Goal: Ask a question: Seek information or help from site administrators or community

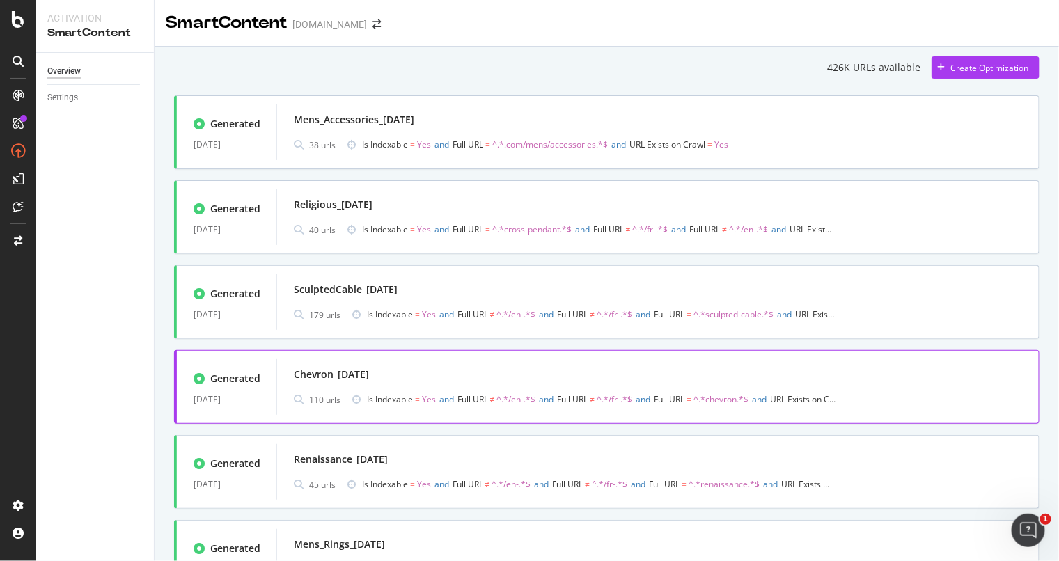
click at [552, 365] on div "Chevron_[DATE]" at bounding box center [658, 374] width 728 height 19
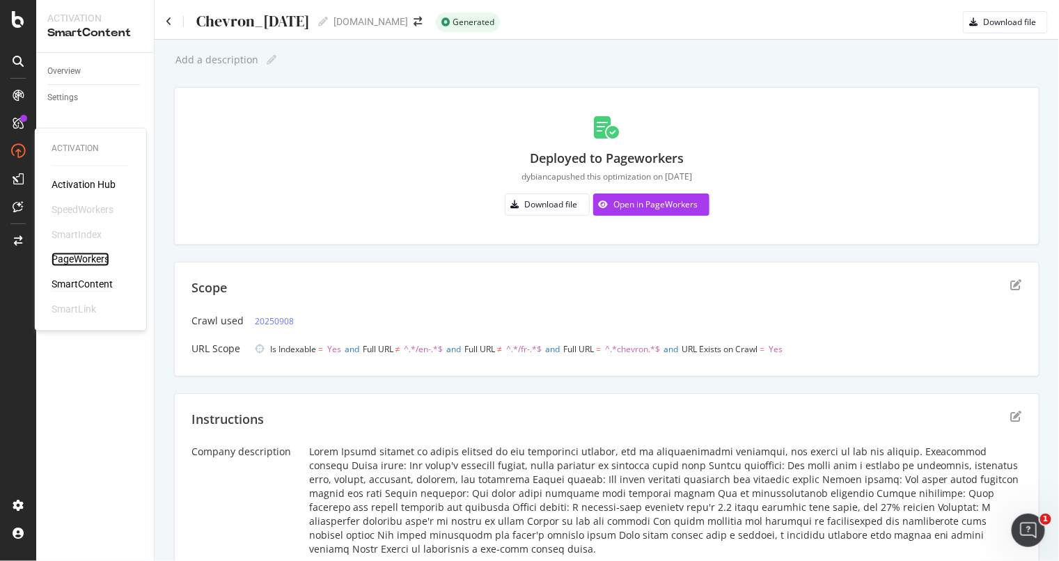
click at [80, 253] on div "PageWorkers" at bounding box center [81, 260] width 58 height 14
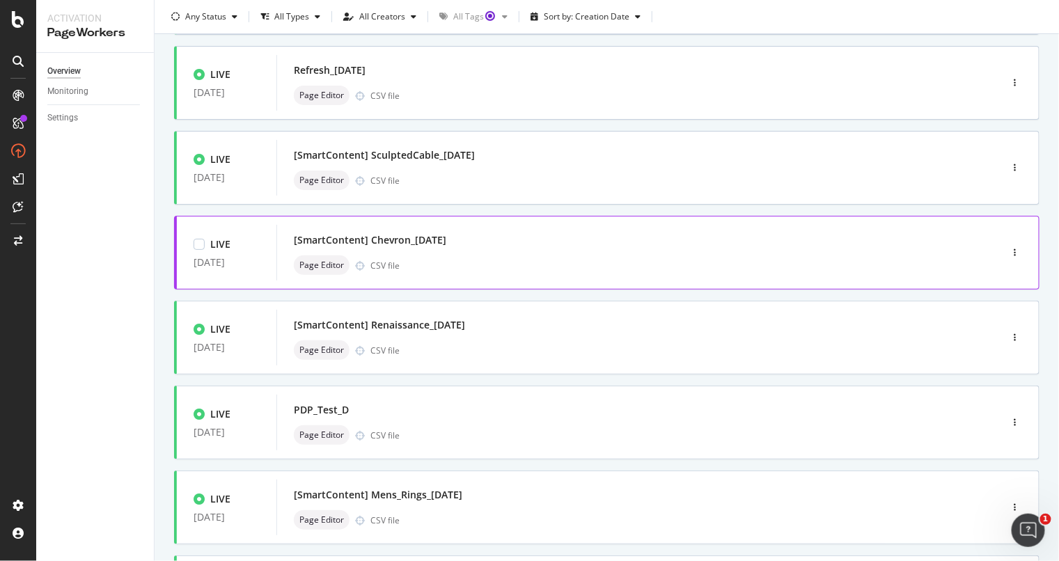
scroll to position [260, 0]
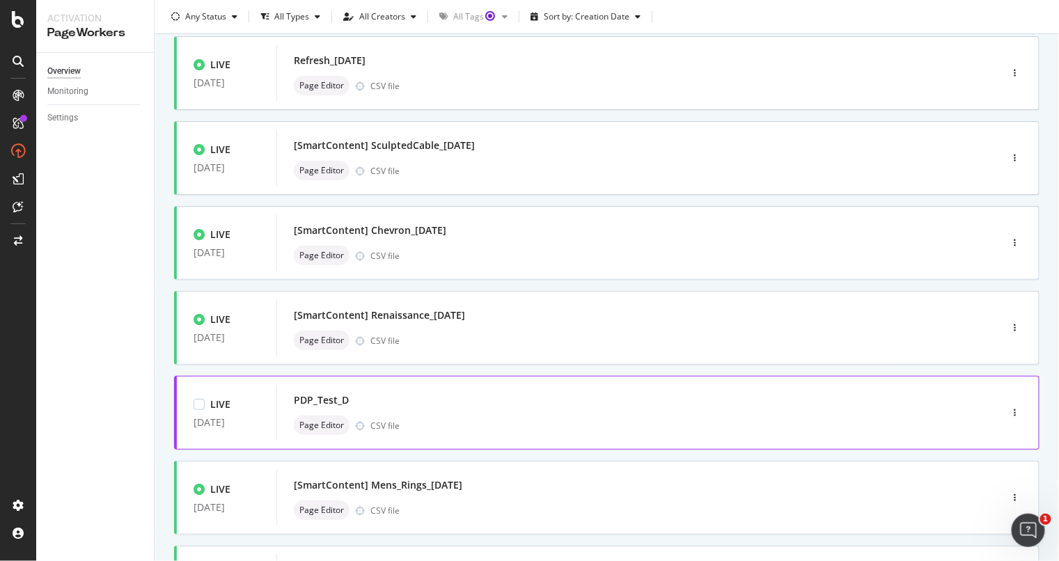
click at [475, 412] on div "PDP_Test_D Page Editor CSV file" at bounding box center [618, 412] width 648 height 45
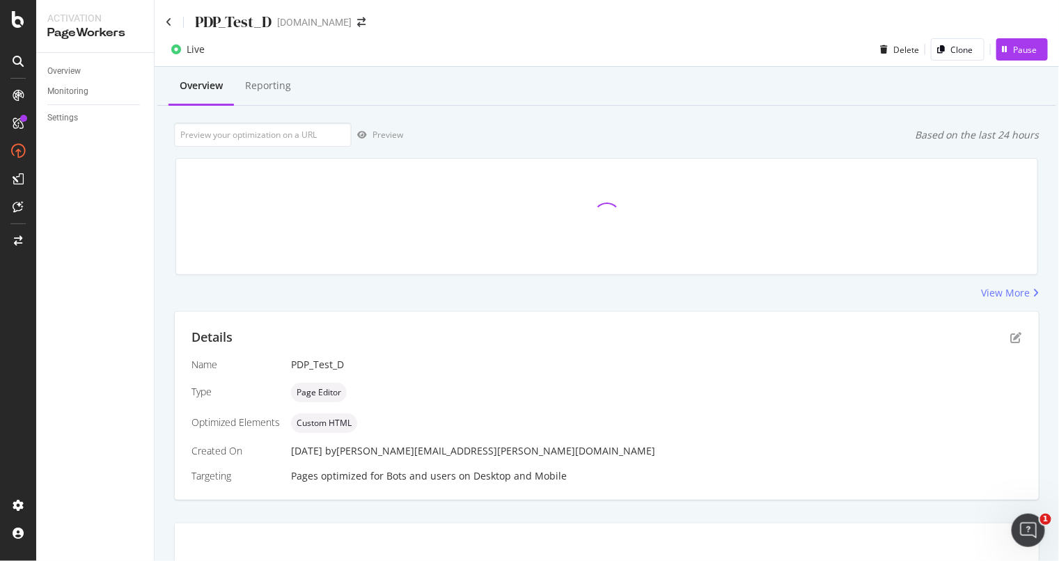
scroll to position [1, 0]
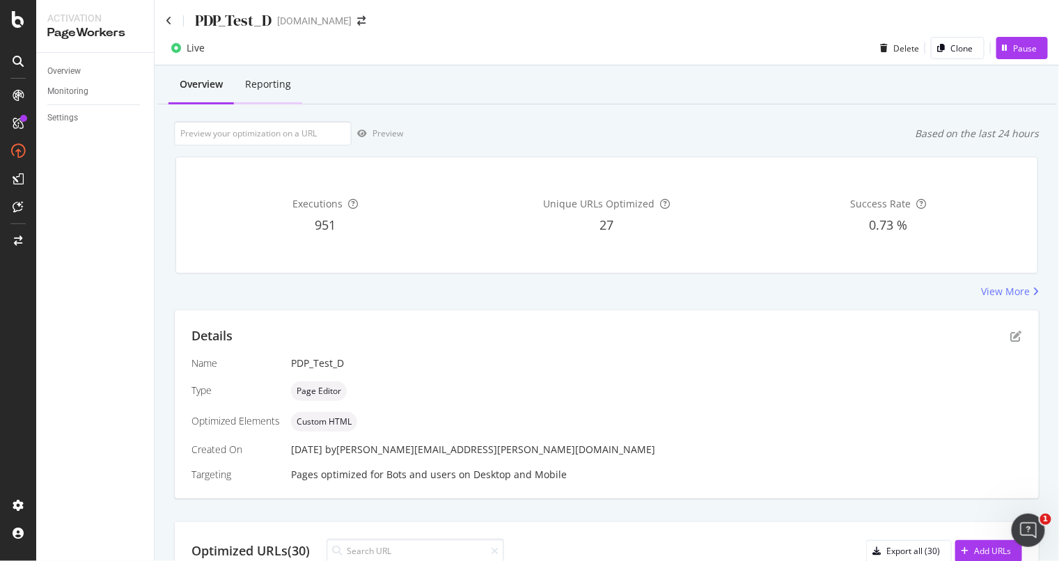
click at [244, 97] on div "Reporting" at bounding box center [268, 85] width 68 height 38
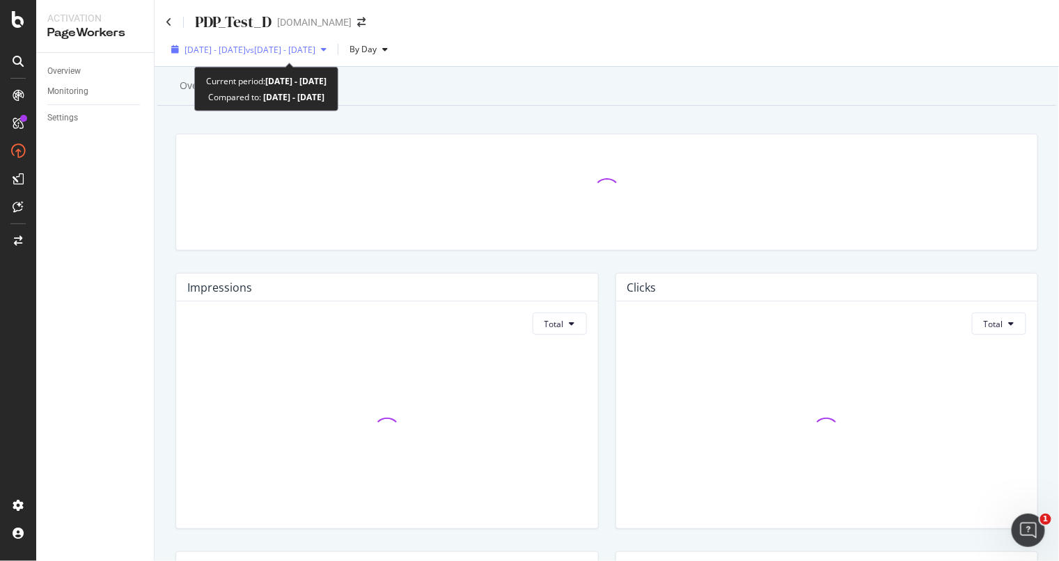
click at [246, 49] on span "[DATE] - [DATE]" at bounding box center [214, 50] width 61 height 12
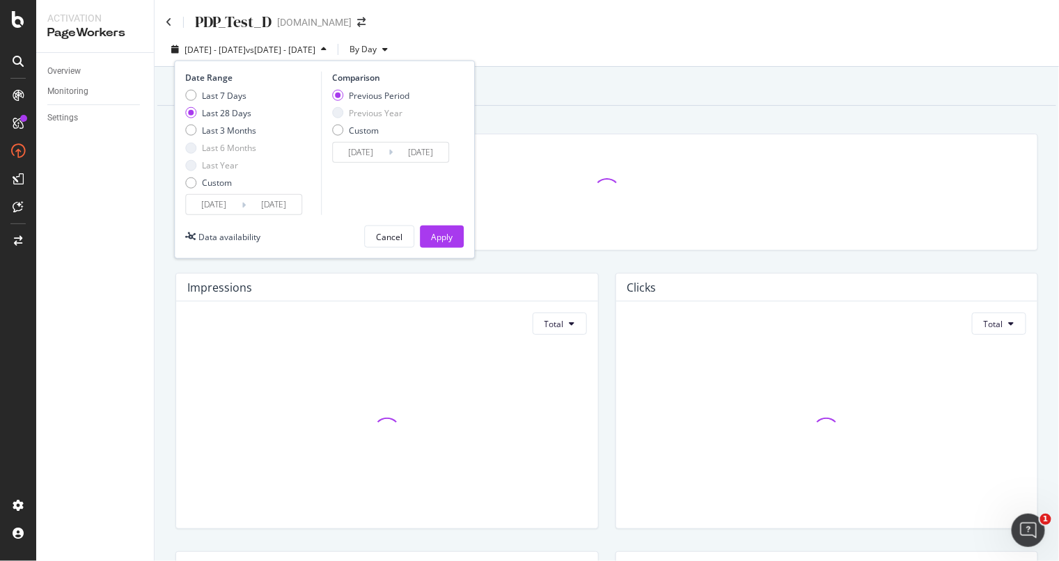
click at [237, 196] on input "[DATE]" at bounding box center [214, 204] width 56 height 19
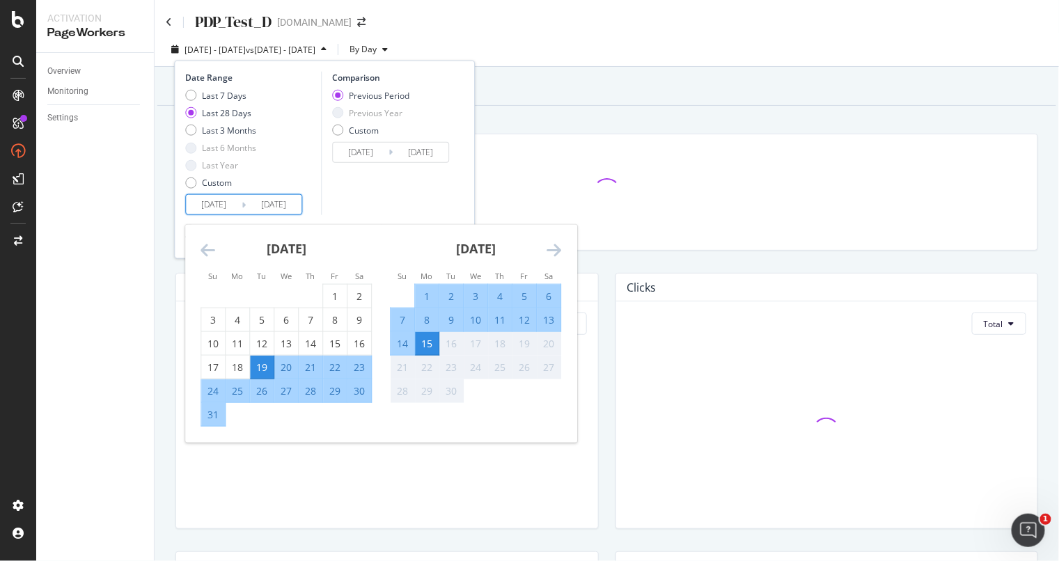
click at [427, 318] on div "8" at bounding box center [427, 319] width 24 height 14
type input "[DATE]"
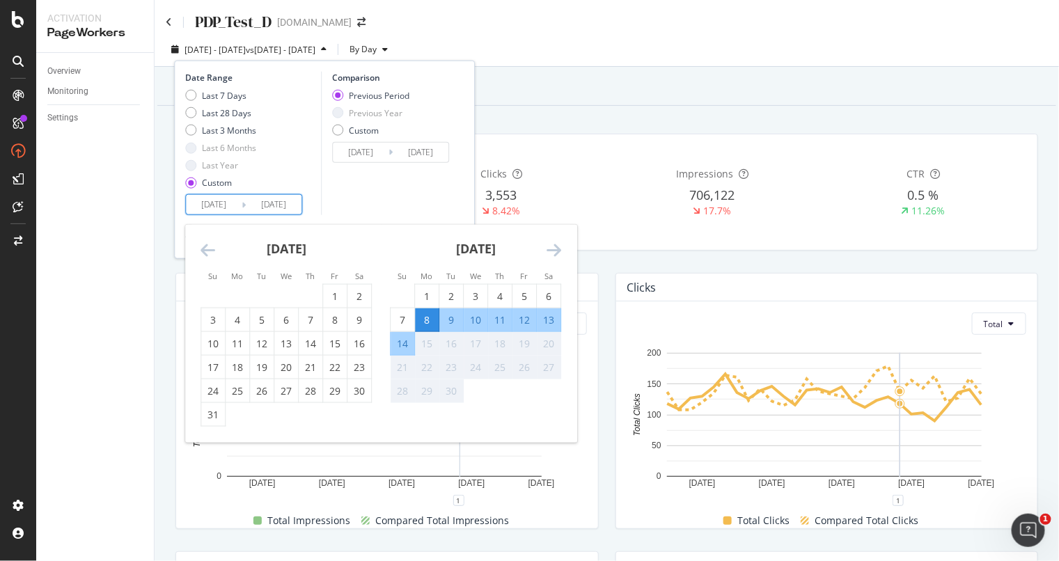
click at [292, 207] on input "[DATE]" at bounding box center [274, 204] width 56 height 19
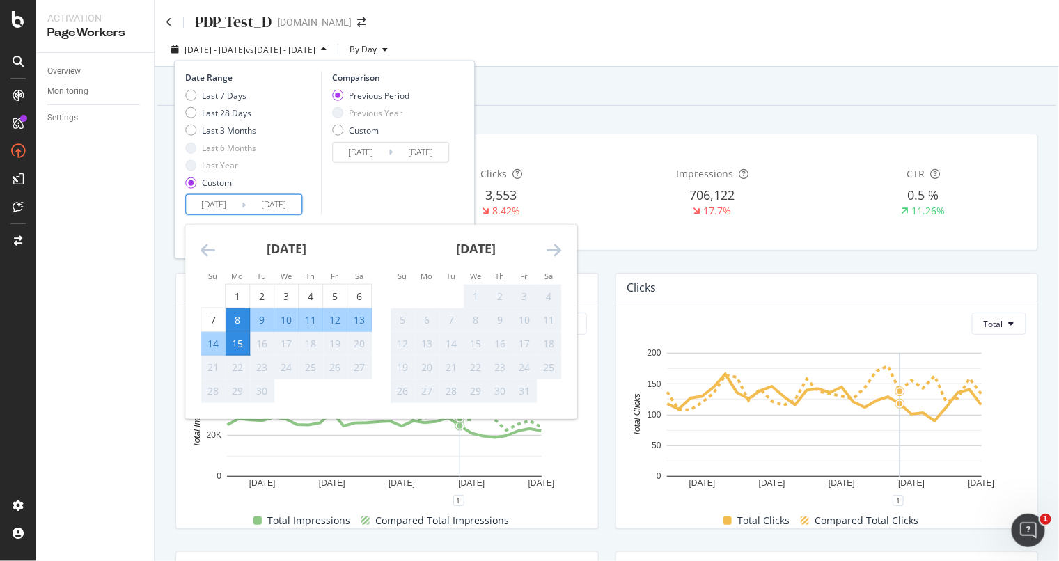
click at [402, 177] on div "Comparison Previous Period Previous Year Custom [DATE] Navigate forward to inte…" at bounding box center [387, 143] width 132 height 143
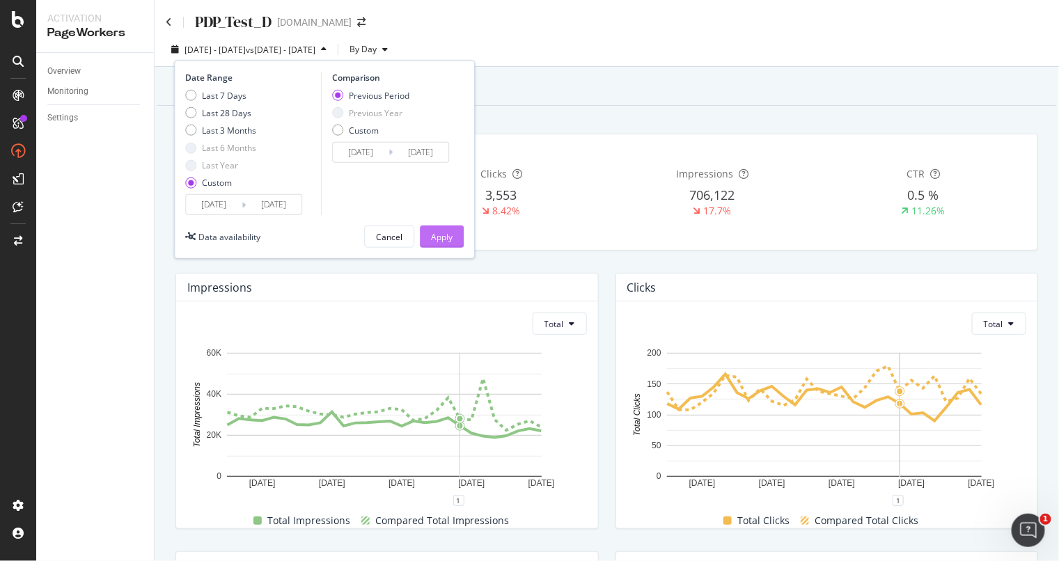
click at [434, 231] on div "Apply" at bounding box center [442, 237] width 22 height 12
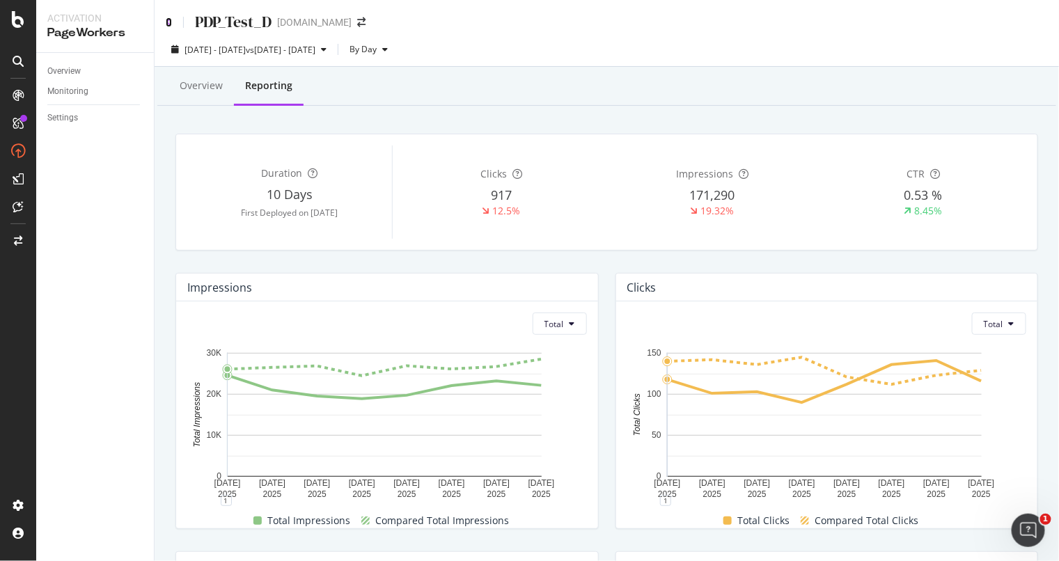
click at [168, 19] on icon at bounding box center [169, 22] width 6 height 10
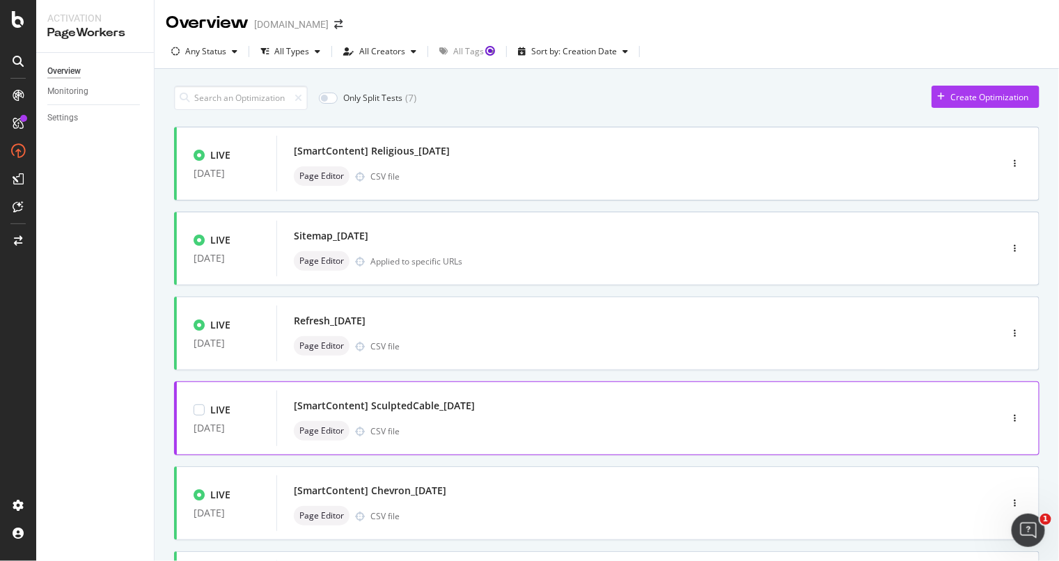
click at [454, 396] on div "[SmartContent] SculptedCable_[DATE]" at bounding box center [618, 405] width 648 height 19
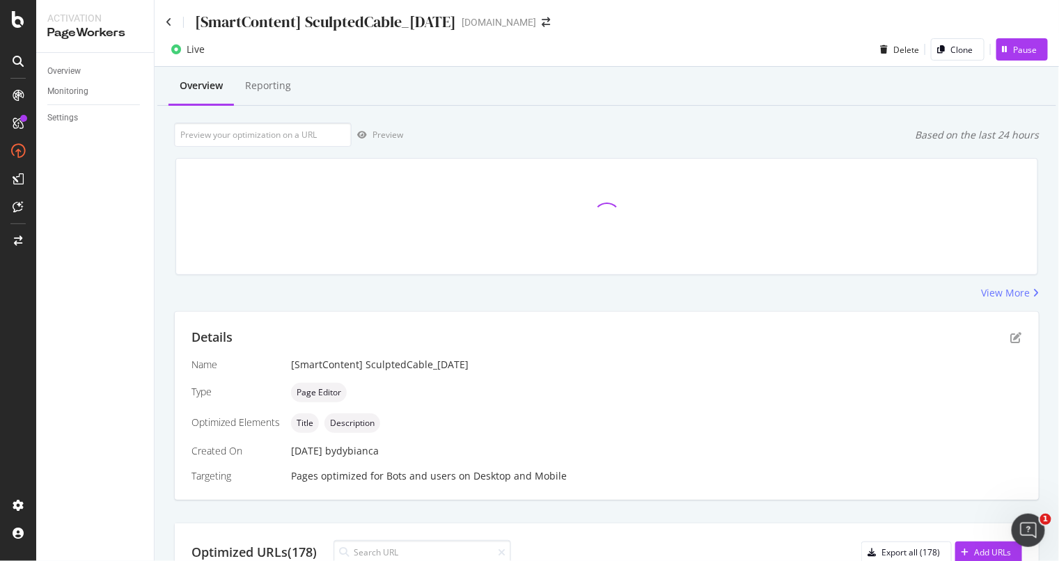
scroll to position [1, 0]
click at [280, 91] on div "Reporting" at bounding box center [268, 85] width 68 height 38
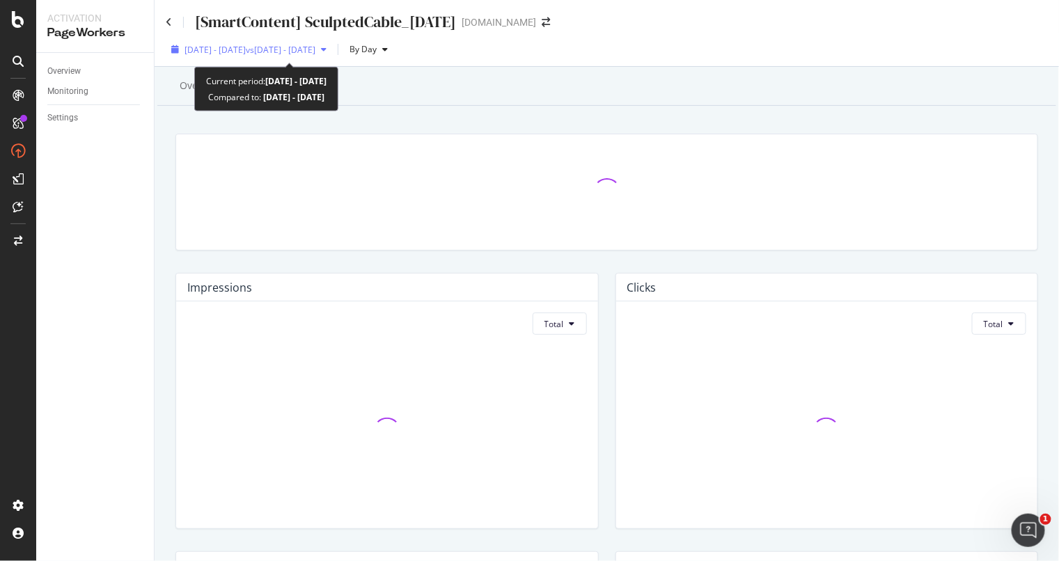
click at [306, 47] on span "vs [DATE] - [DATE]" at bounding box center [281, 50] width 70 height 12
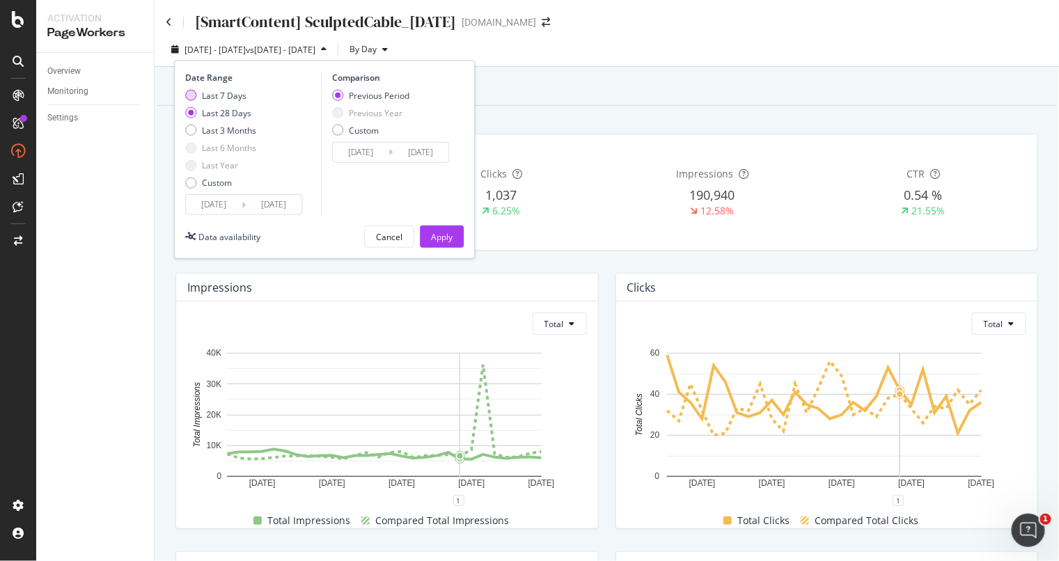
click at [196, 93] on div "Last 7 Days" at bounding box center [190, 95] width 11 height 11
type input "[DATE]"
click at [450, 233] on div "Apply" at bounding box center [442, 237] width 22 height 12
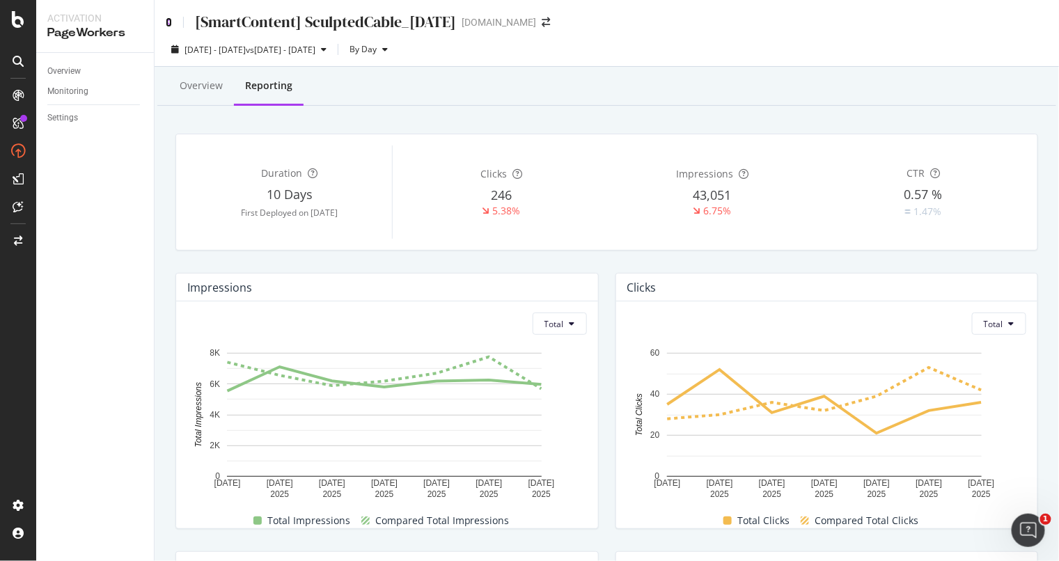
click at [167, 19] on icon at bounding box center [169, 22] width 6 height 10
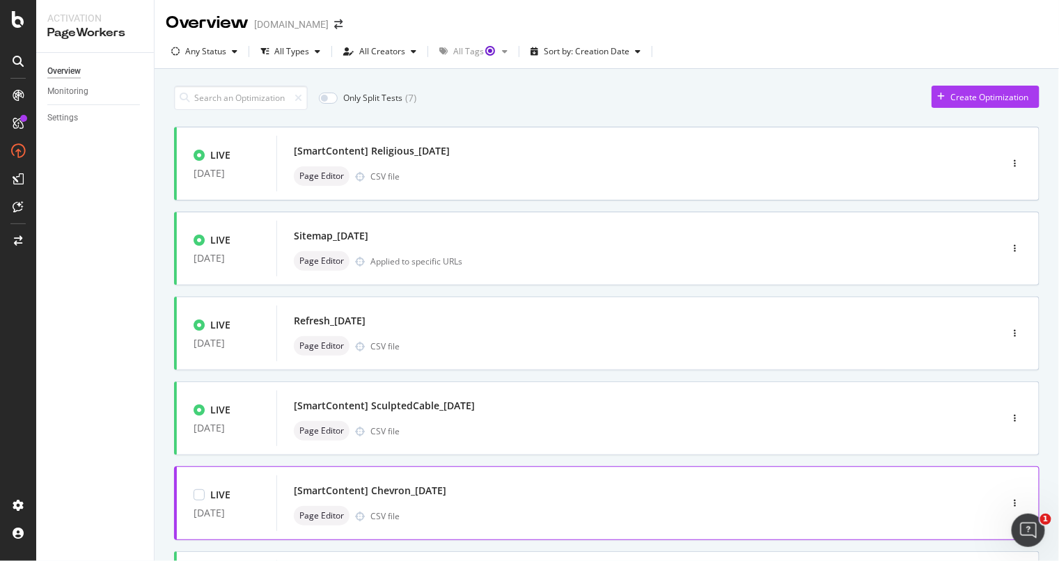
click at [515, 479] on div "[SmartContent] Chevron_[DATE] Page Editor CSV file" at bounding box center [617, 503] width 682 height 56
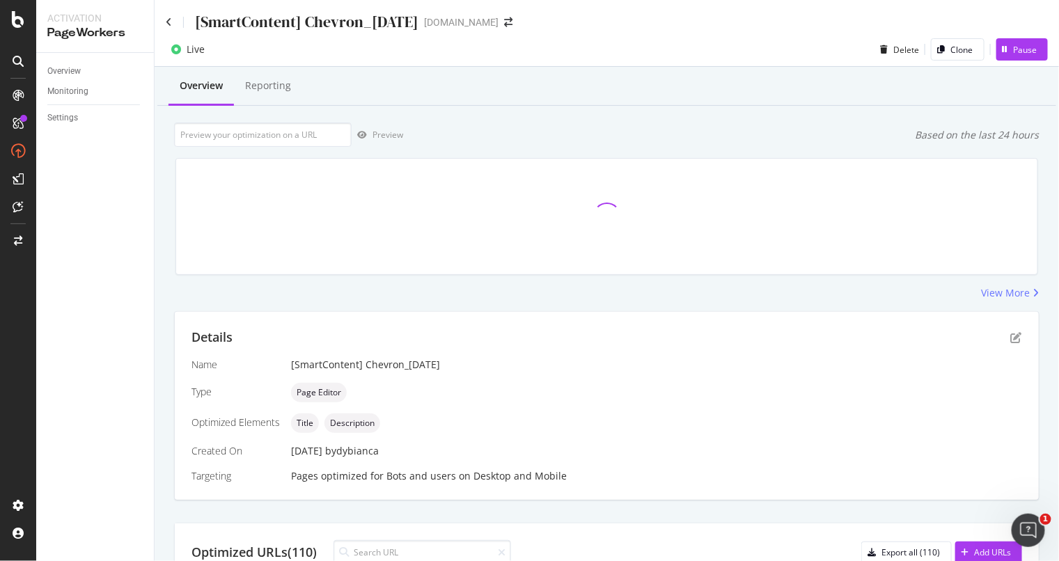
scroll to position [1, 0]
click at [278, 81] on div "Reporting" at bounding box center [268, 84] width 46 height 14
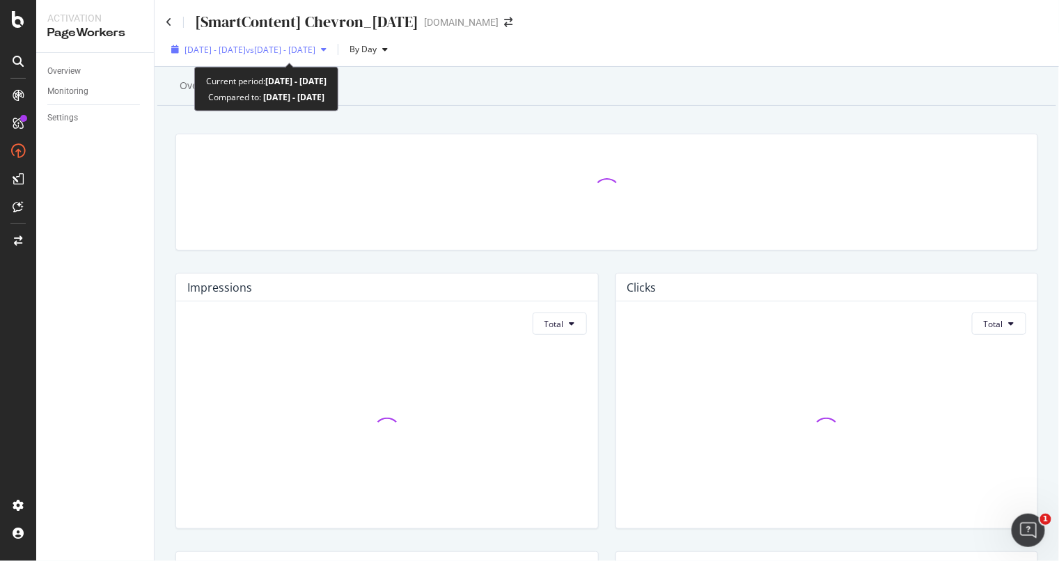
click at [299, 57] on div "[DATE] - [DATE] vs [DATE] - [DATE]" at bounding box center [249, 49] width 166 height 21
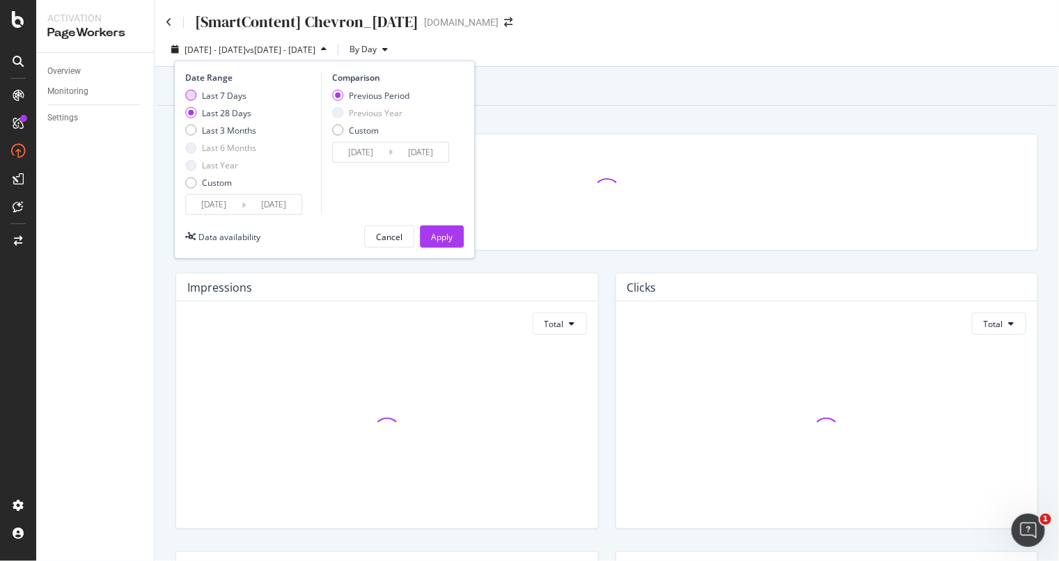
click at [192, 93] on div "Last 7 Days" at bounding box center [190, 95] width 11 height 11
type input "[DATE]"
click at [447, 233] on div "Apply" at bounding box center [442, 237] width 22 height 12
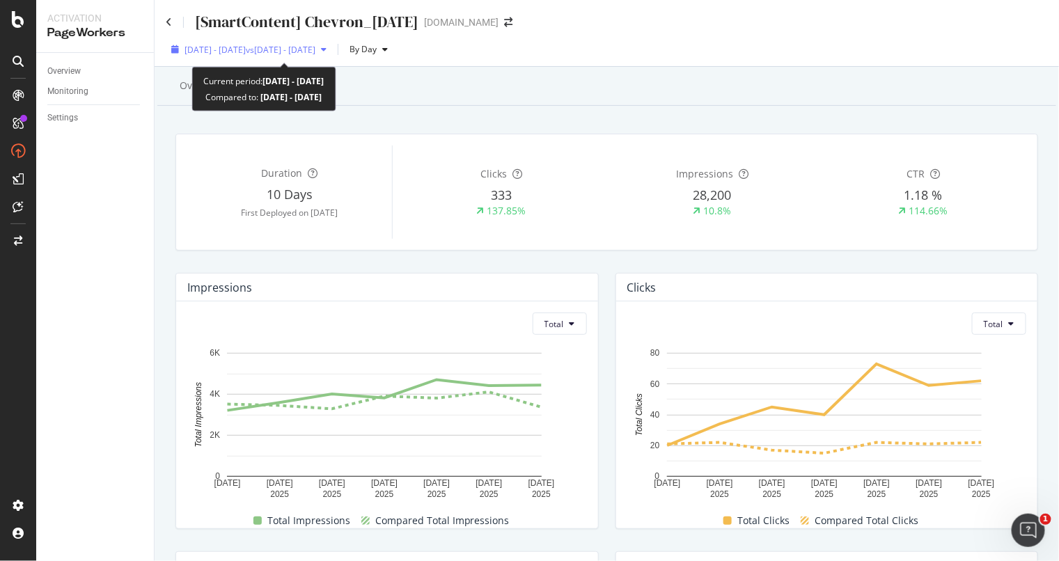
click at [195, 42] on div "[DATE] - [DATE] vs [DATE] - [DATE]" at bounding box center [249, 49] width 166 height 21
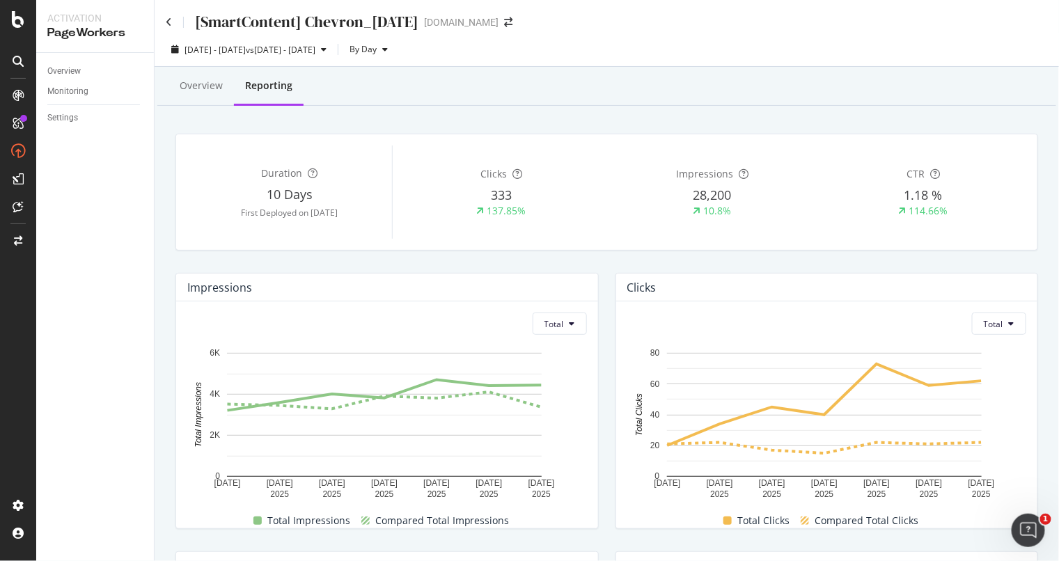
click at [946, 133] on div "Duration 10 Days First Deployed on [DATE] Clicks 333 137.85% Impressions 28,200…" at bounding box center [606, 191] width 879 height 139
click at [164, 15] on div "[SmartContent] Chevron_[DATE] [DOMAIN_NAME]" at bounding box center [607, 16] width 904 height 33
click at [171, 25] on icon at bounding box center [169, 22] width 6 height 10
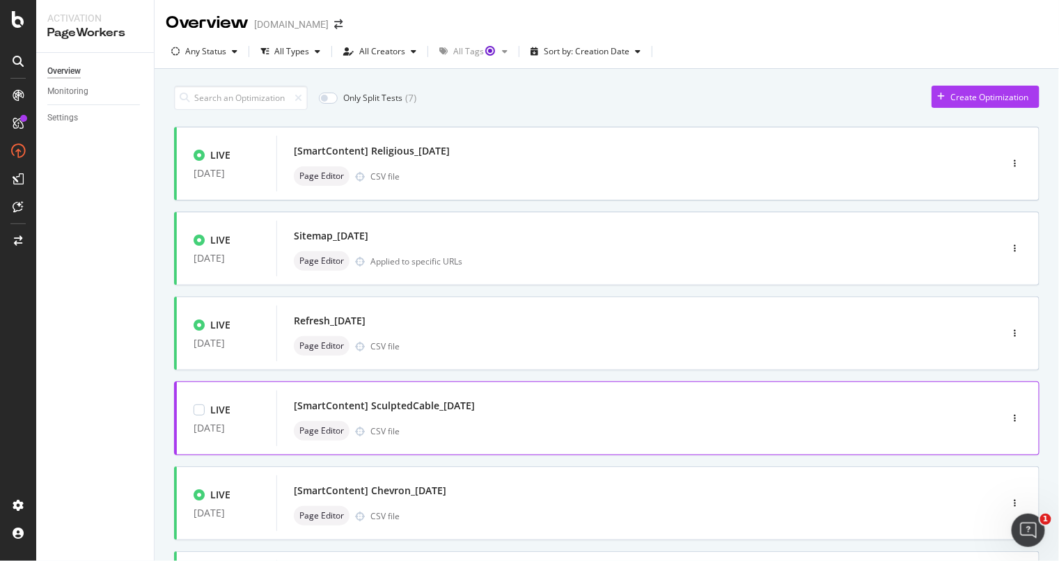
click at [592, 393] on div "[SmartContent] SculptedCable_[DATE] Page Editor CSV file" at bounding box center [617, 418] width 682 height 56
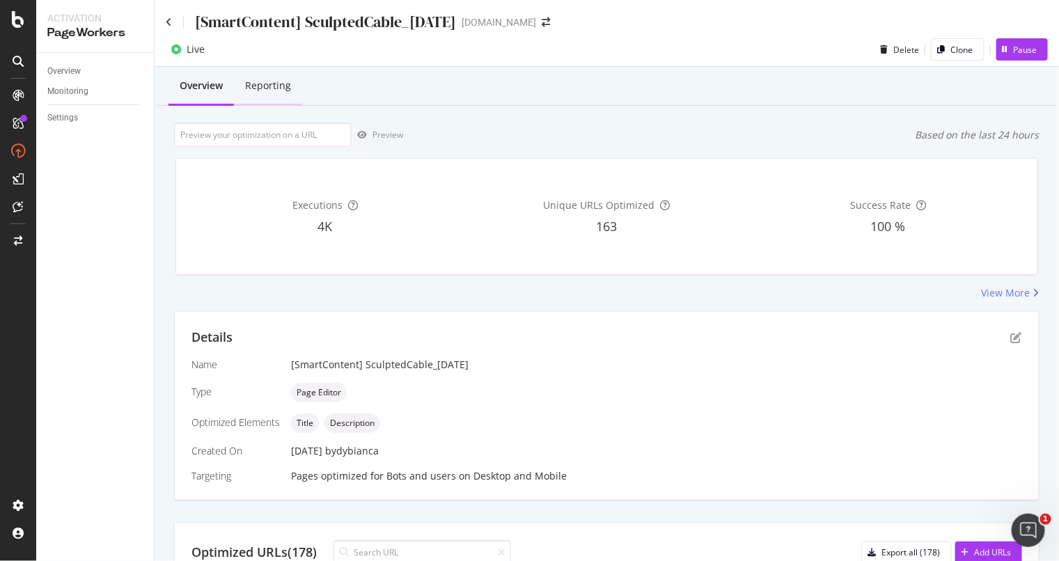
click at [253, 89] on div "Reporting" at bounding box center [268, 86] width 46 height 14
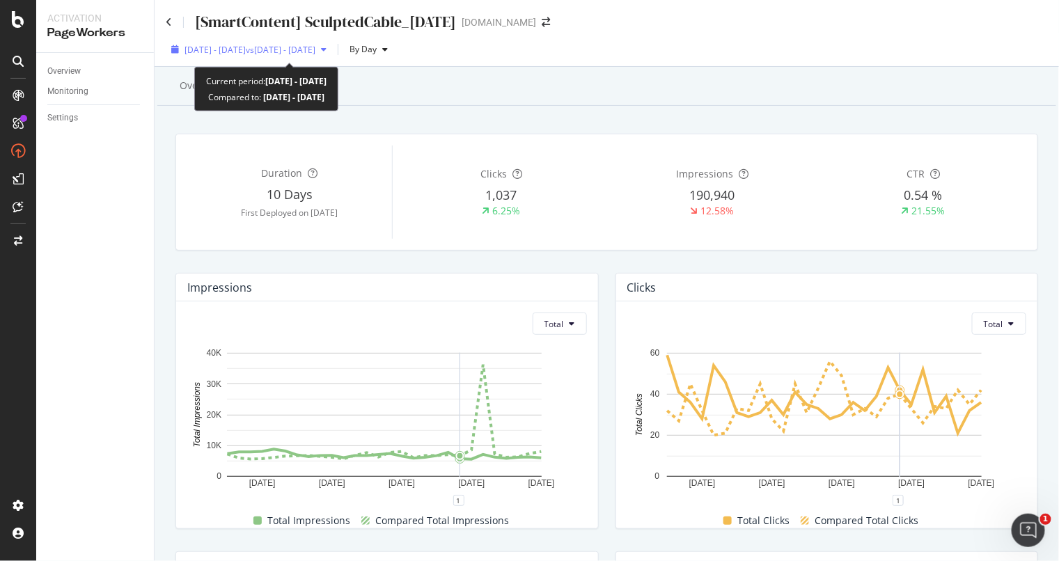
click at [292, 54] on span "vs [DATE] - [DATE]" at bounding box center [281, 50] width 70 height 12
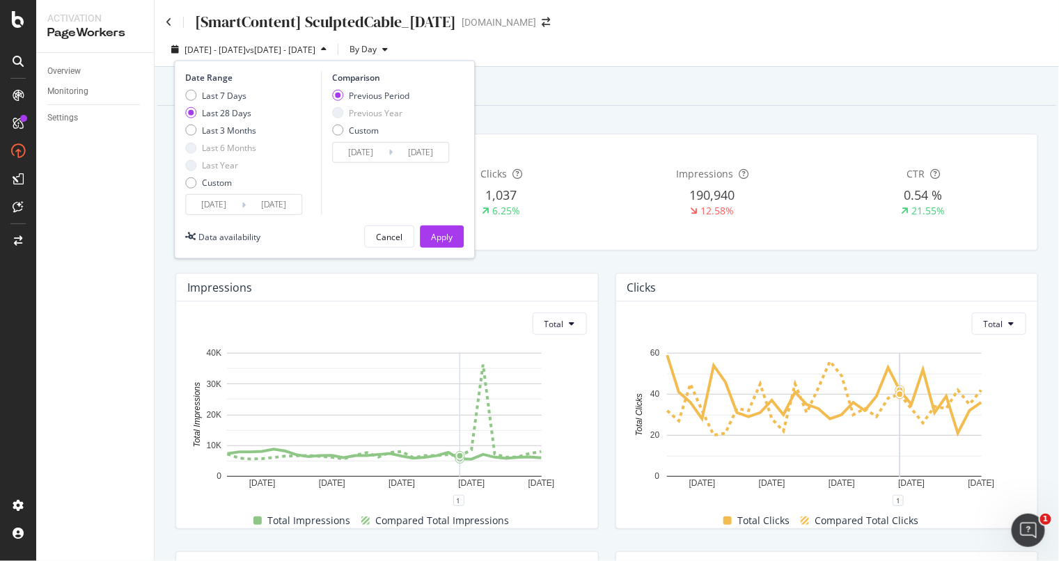
click at [237, 212] on input "[DATE]" at bounding box center [214, 204] width 56 height 19
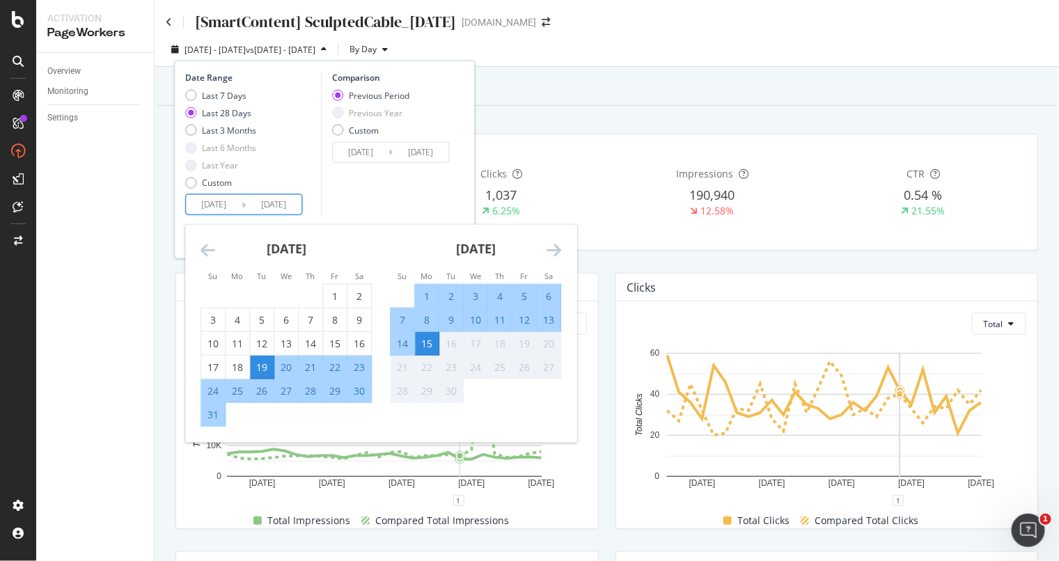
click at [473, 317] on div "10" at bounding box center [476, 319] width 24 height 14
type input "[DATE]"
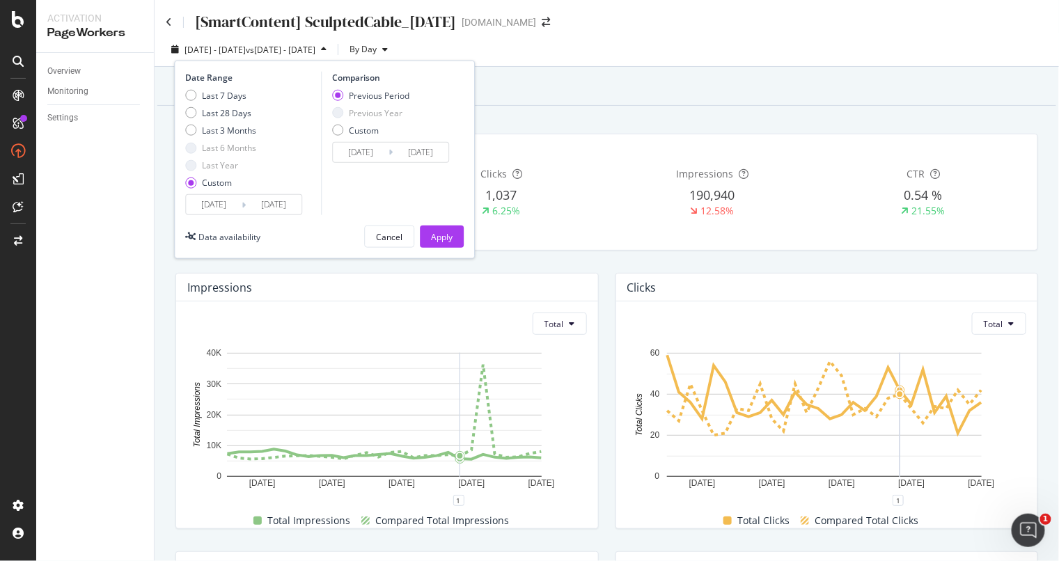
click at [452, 191] on div "Comparison Previous Period Previous Year Custom [DATE] Navigate forward to inte…" at bounding box center [387, 143] width 132 height 143
click at [445, 240] on div "Apply" at bounding box center [442, 237] width 22 height 12
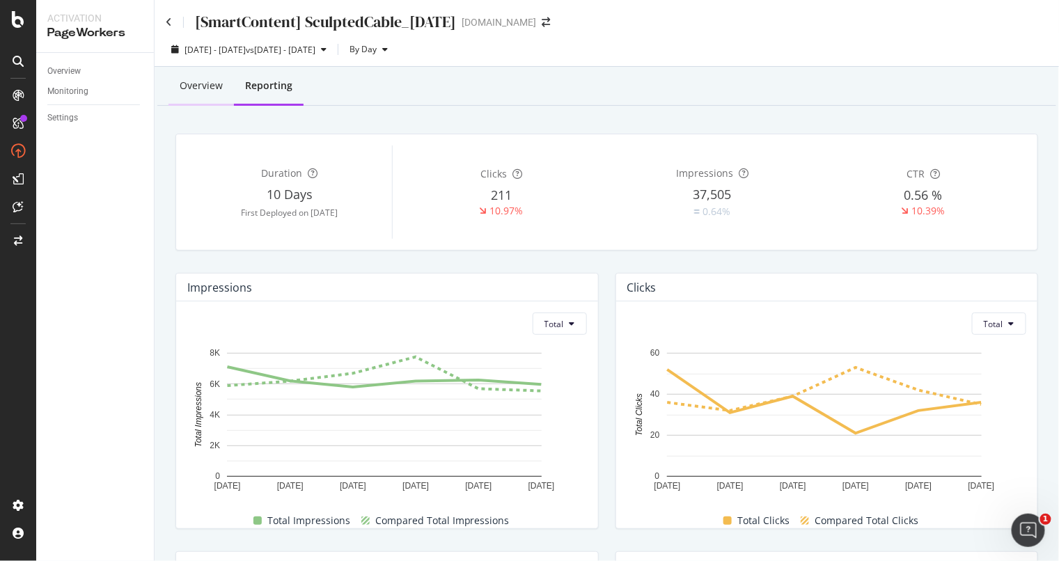
click at [210, 80] on div "Overview" at bounding box center [201, 86] width 43 height 14
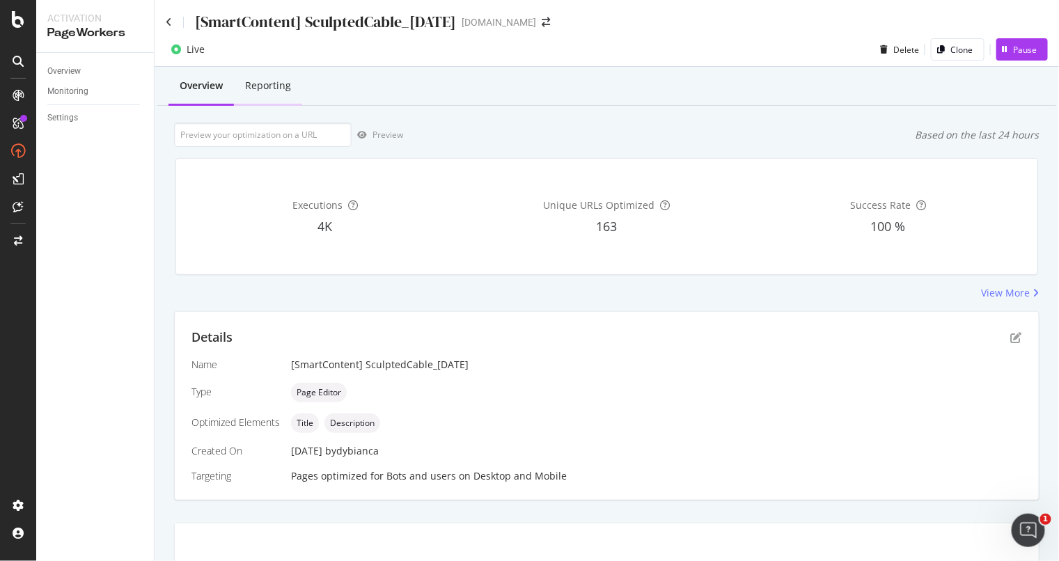
click at [275, 86] on div "Reporting" at bounding box center [268, 86] width 46 height 14
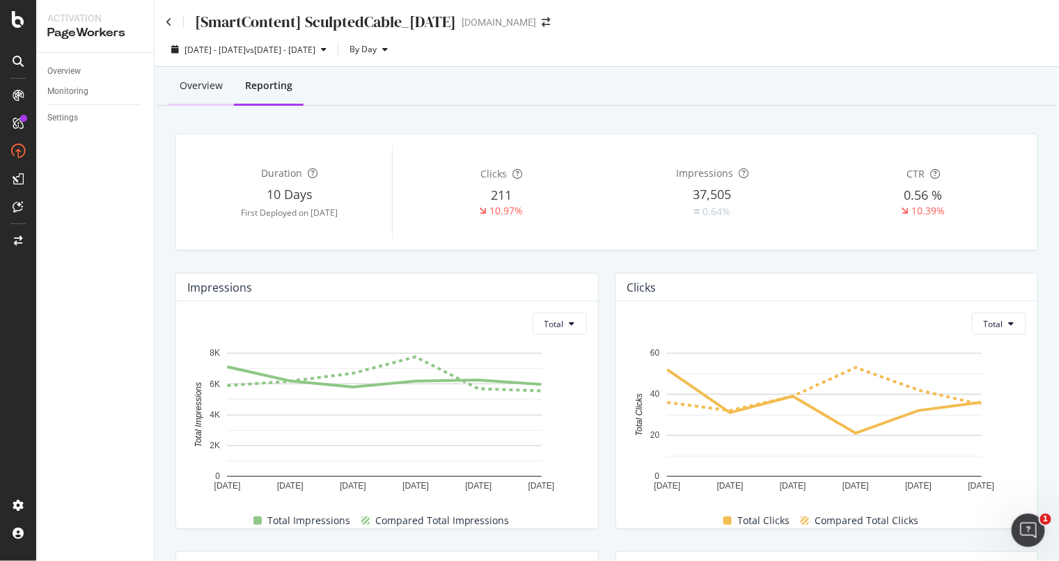
click at [182, 88] on div "Overview" at bounding box center [201, 86] width 43 height 14
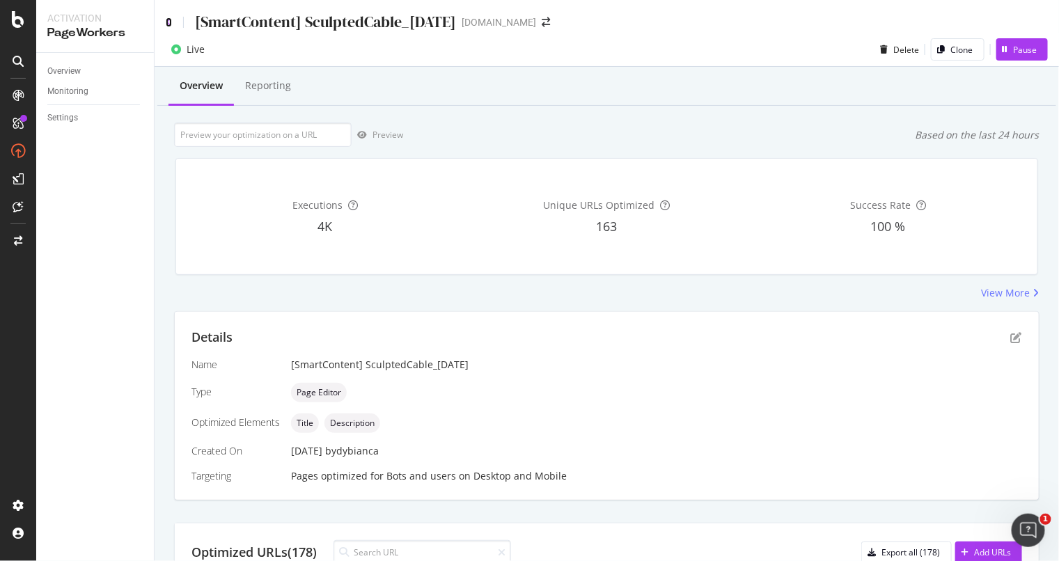
click at [169, 26] on icon at bounding box center [169, 22] width 6 height 10
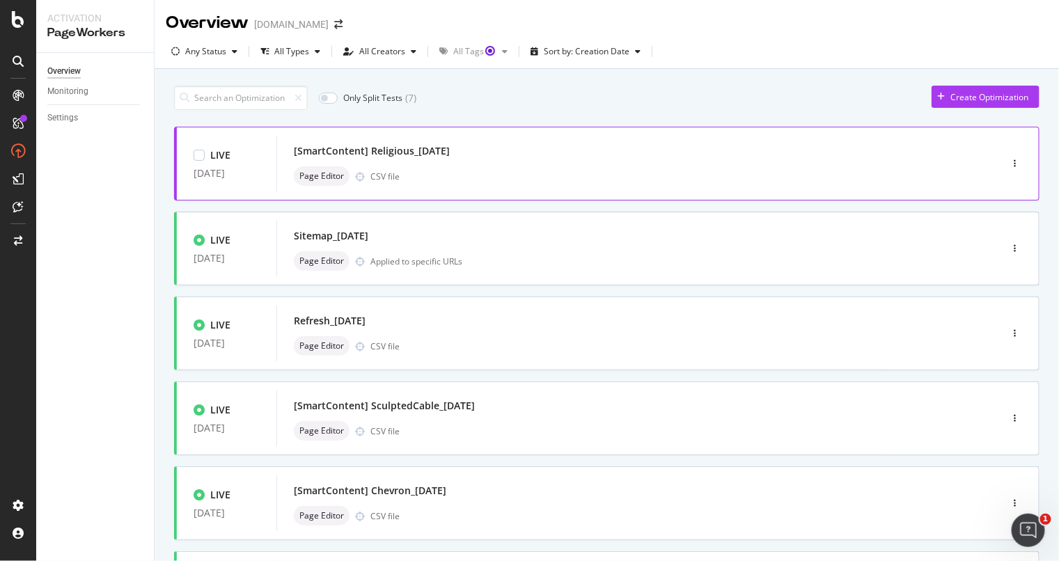
click at [616, 177] on div "Page Editor CSV file" at bounding box center [618, 175] width 648 height 19
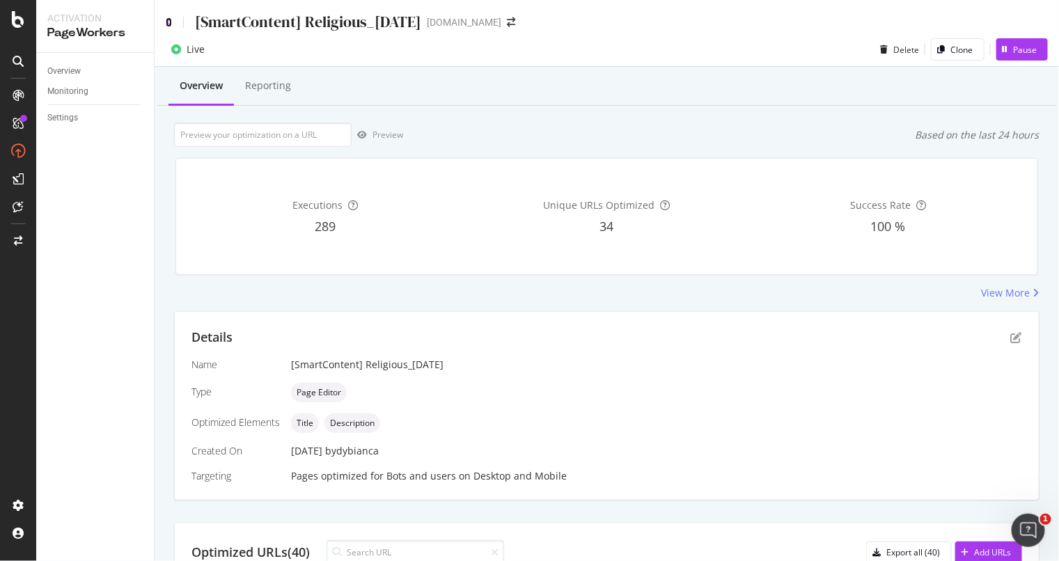
click at [171, 20] on icon at bounding box center [169, 22] width 6 height 10
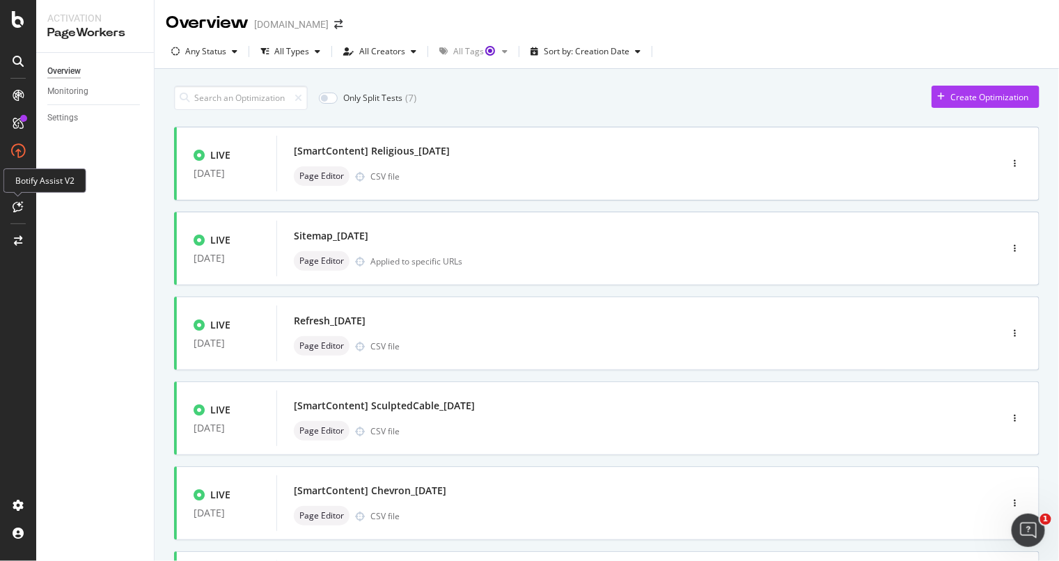
click at [63, 175] on div "Botify Assist V2" at bounding box center [44, 180] width 83 height 24
click at [18, 201] on icon at bounding box center [18, 206] width 10 height 11
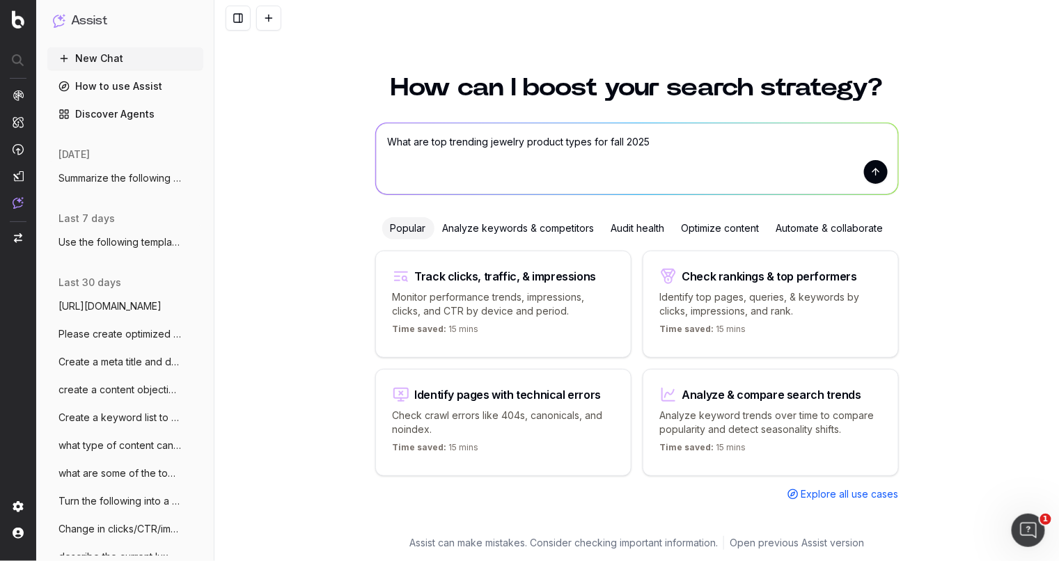
type textarea "What are top trending jewelry product types for fall 2025?"
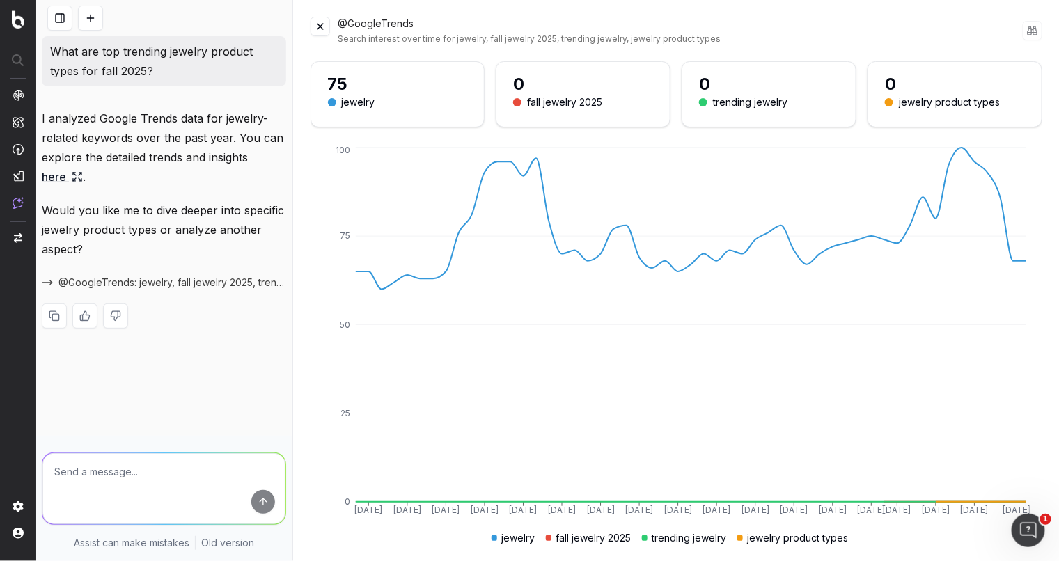
click at [899, 102] on div "jewelry product types" at bounding box center [949, 102] width 101 height 15
click at [97, 468] on textarea at bounding box center [163, 488] width 243 height 71
type textarea "Yes"
click at [320, 25] on button at bounding box center [319, 26] width 19 height 19
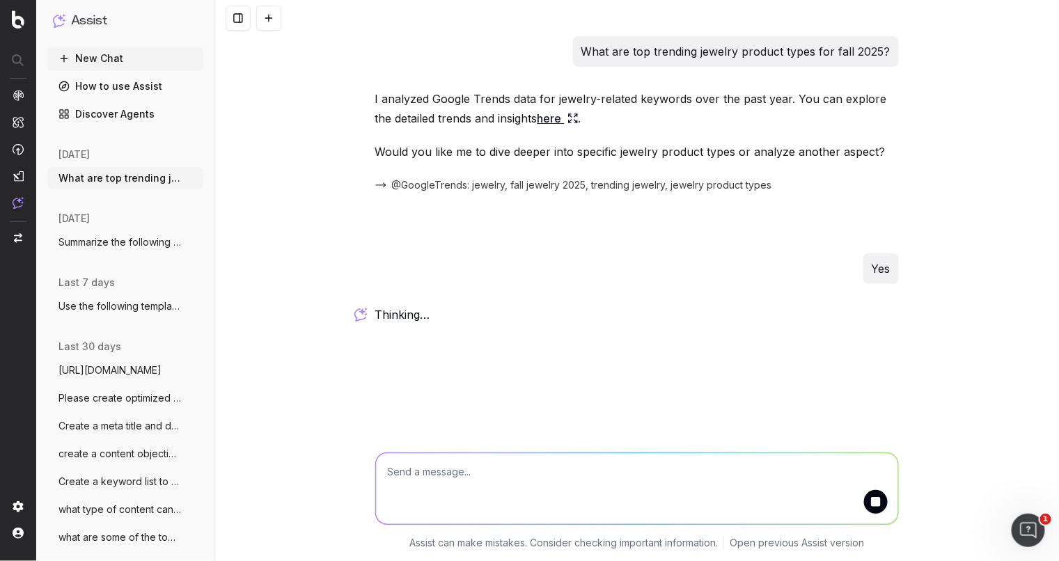
click at [541, 118] on link "here" at bounding box center [557, 118] width 41 height 19
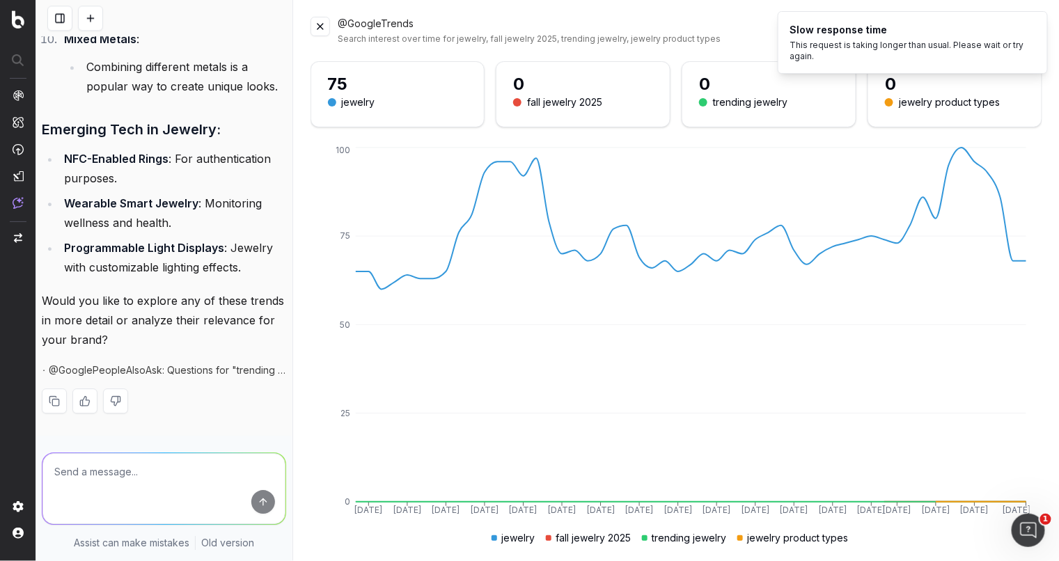
click at [322, 21] on button at bounding box center [319, 26] width 19 height 19
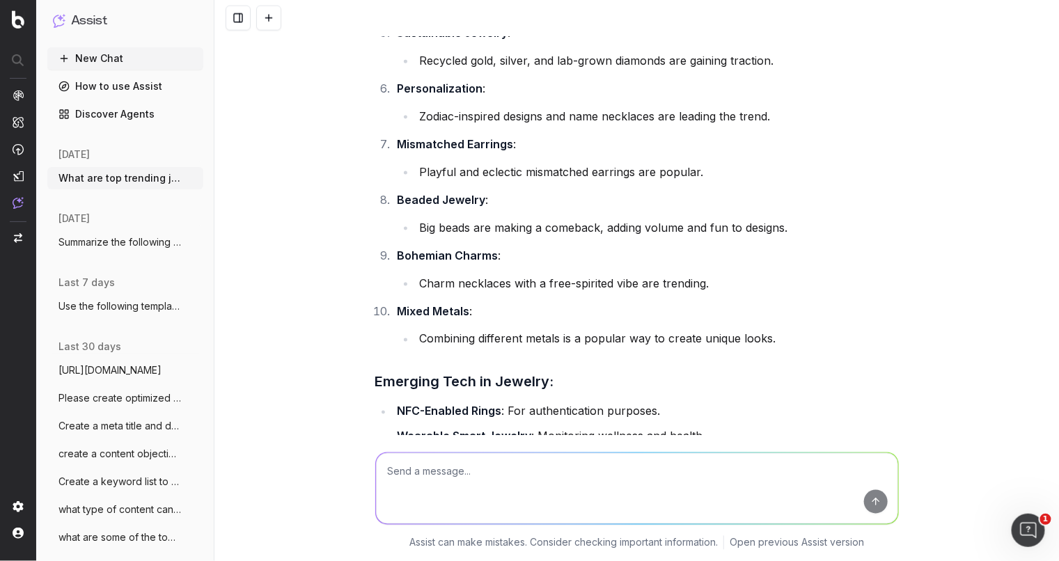
scroll to position [797, 0]
